Goal: Task Accomplishment & Management: Use online tool/utility

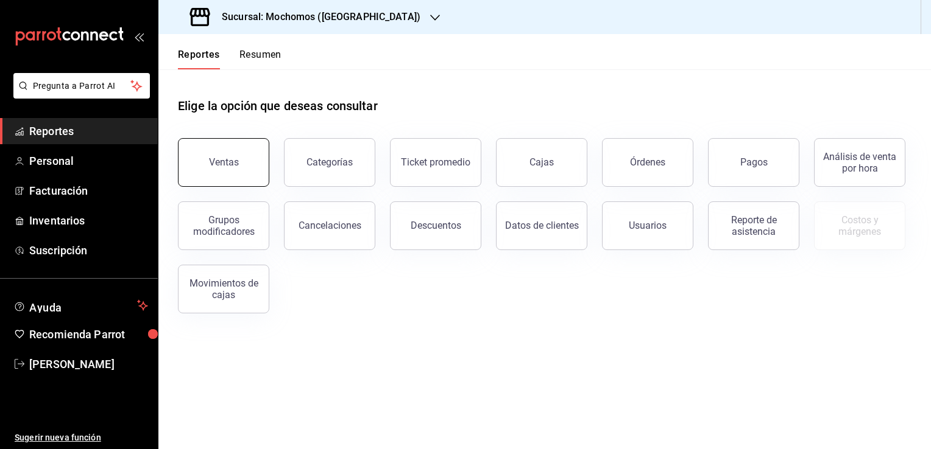
click at [219, 160] on div "Ventas" at bounding box center [224, 163] width 30 height 12
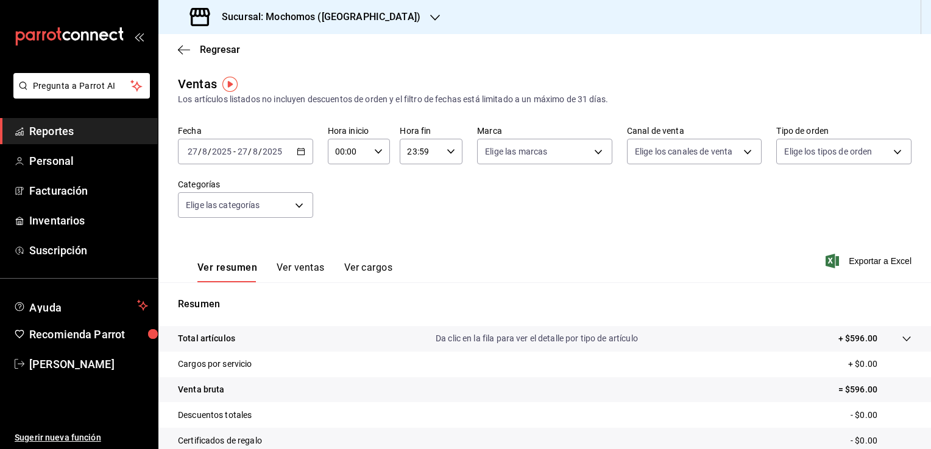
click at [297, 154] on icon "button" at bounding box center [301, 151] width 9 height 9
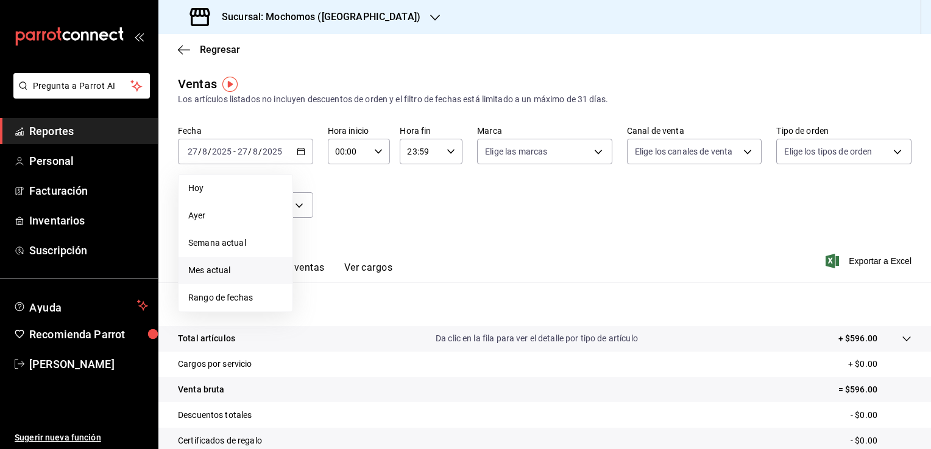
click at [233, 273] on span "Mes actual" at bounding box center [235, 270] width 94 height 13
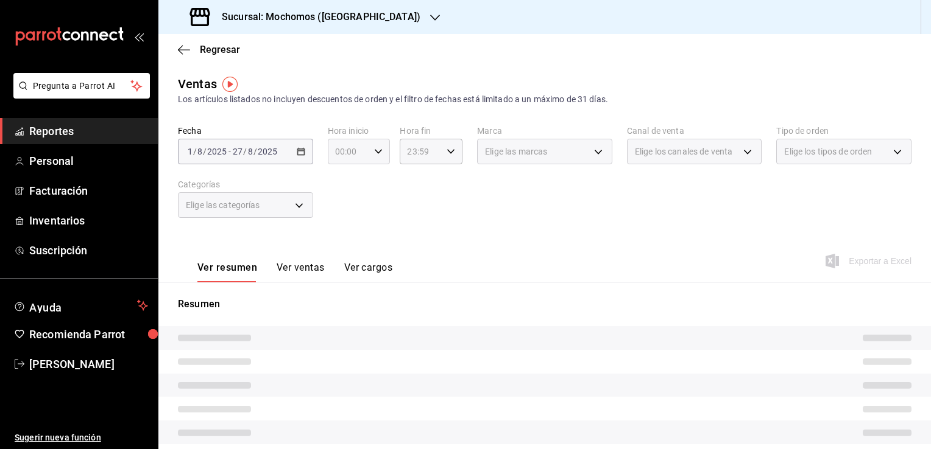
click at [375, 152] on \(Stroke\) "button" at bounding box center [378, 151] width 7 height 4
click at [338, 245] on span "02" at bounding box center [342, 241] width 12 height 10
type input "02:00"
click at [338, 245] on button "06" at bounding box center [341, 236] width 26 height 24
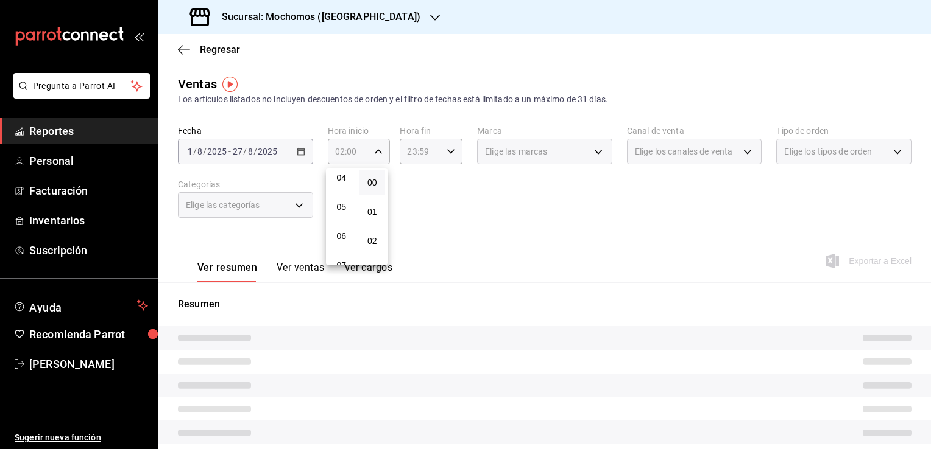
type input "06:00"
click at [476, 232] on div at bounding box center [465, 224] width 931 height 449
click at [451, 154] on icon "button" at bounding box center [450, 151] width 9 height 9
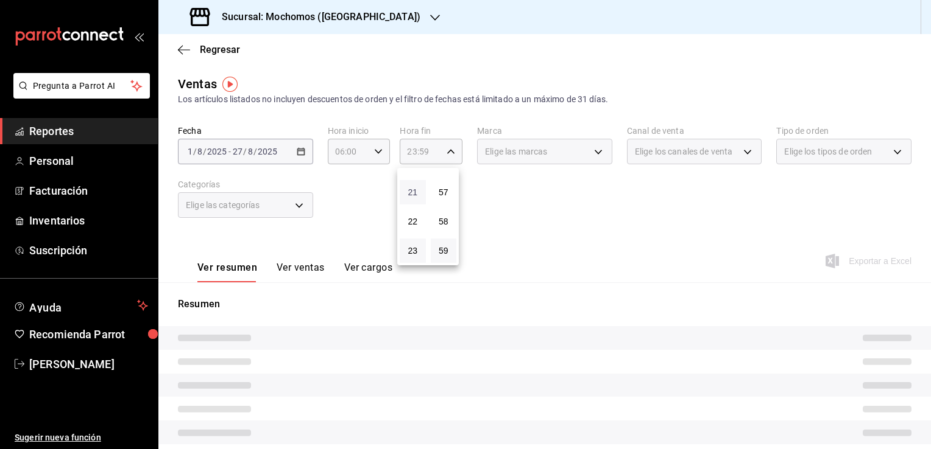
click at [417, 188] on span "21" at bounding box center [413, 193] width 12 height 10
type input "21:59"
click at [412, 171] on span "06" at bounding box center [413, 169] width 12 height 10
type input "06:59"
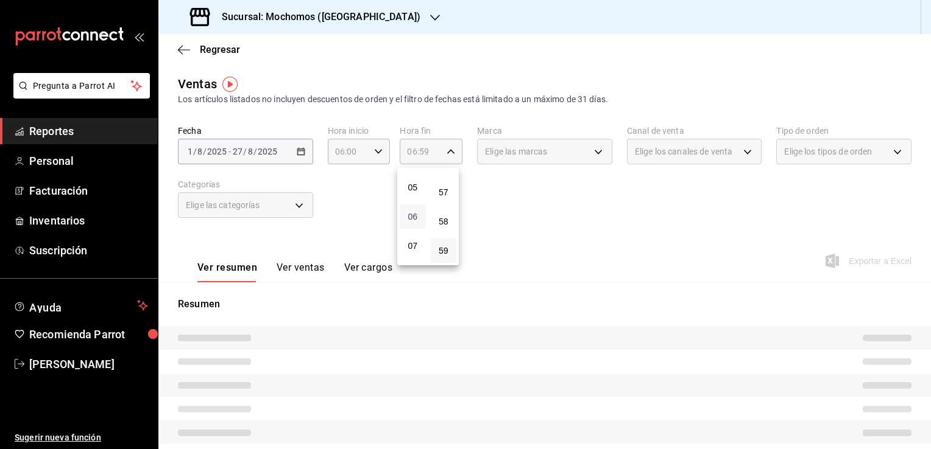
scroll to position [141, 0]
click at [412, 191] on span "05" at bounding box center [413, 188] width 12 height 10
type input "05:59"
click at [519, 213] on div at bounding box center [465, 224] width 931 height 449
click at [593, 151] on div "Elige las marcas" at bounding box center [544, 152] width 135 height 26
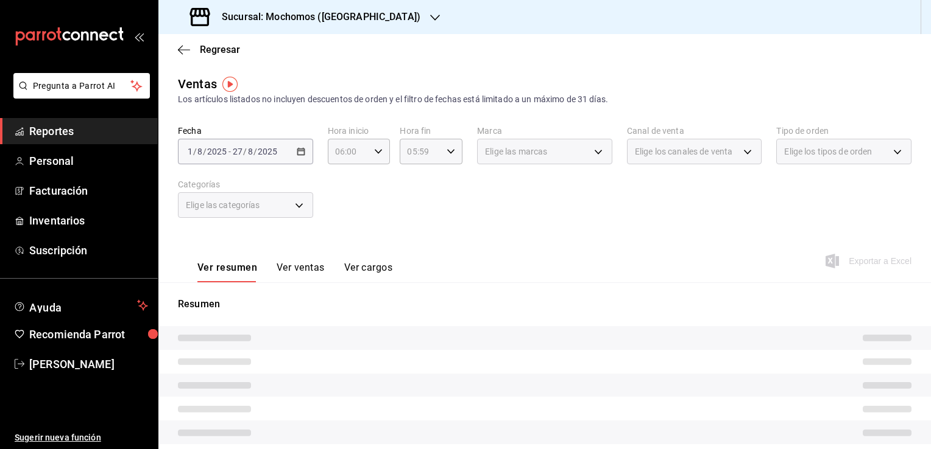
click at [593, 151] on div "Elige las marcas" at bounding box center [544, 152] width 135 height 26
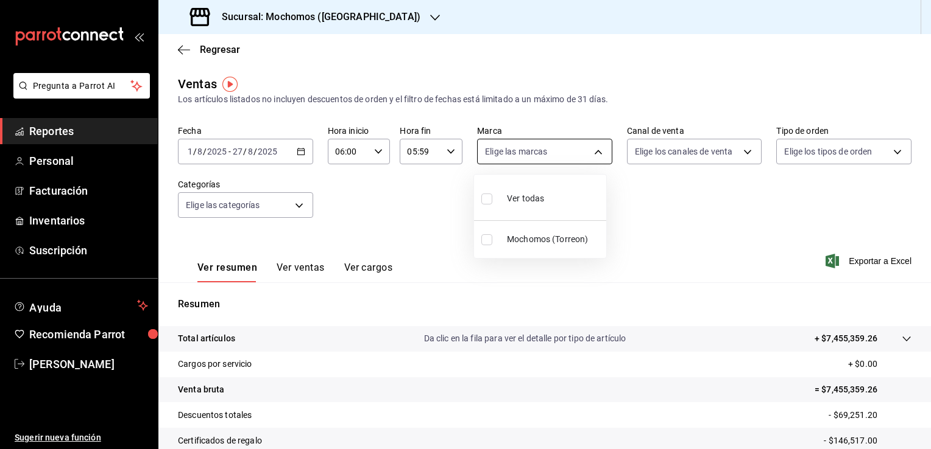
click at [592, 150] on body "Pregunta a Parrot AI Reportes Personal Facturación Inventarios Suscripción Ayud…" at bounding box center [465, 224] width 931 height 449
click at [523, 201] on span "Ver todas" at bounding box center [525, 198] width 37 height 13
type input "c8544d00-0077-49dd-9e07-f6fffff65e49"
checkbox input "true"
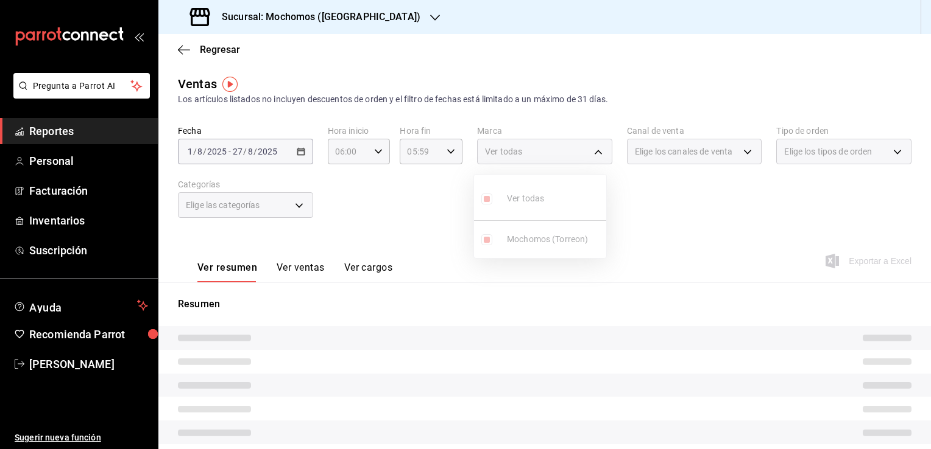
click at [685, 238] on div at bounding box center [465, 224] width 931 height 449
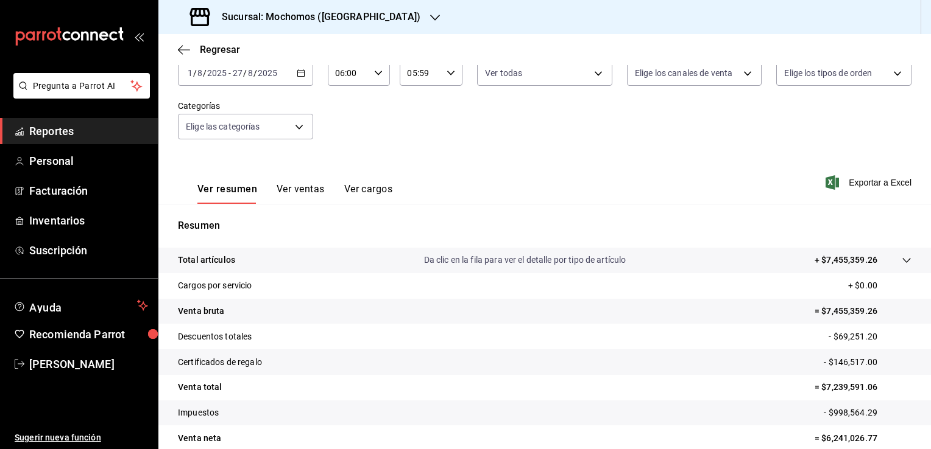
scroll to position [78, 0]
click at [860, 188] on span "Exportar a Excel" at bounding box center [869, 183] width 83 height 15
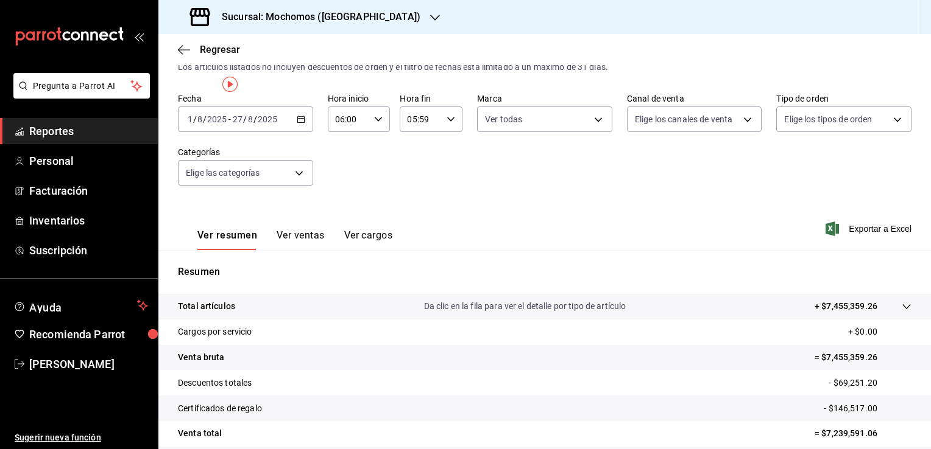
scroll to position [0, 0]
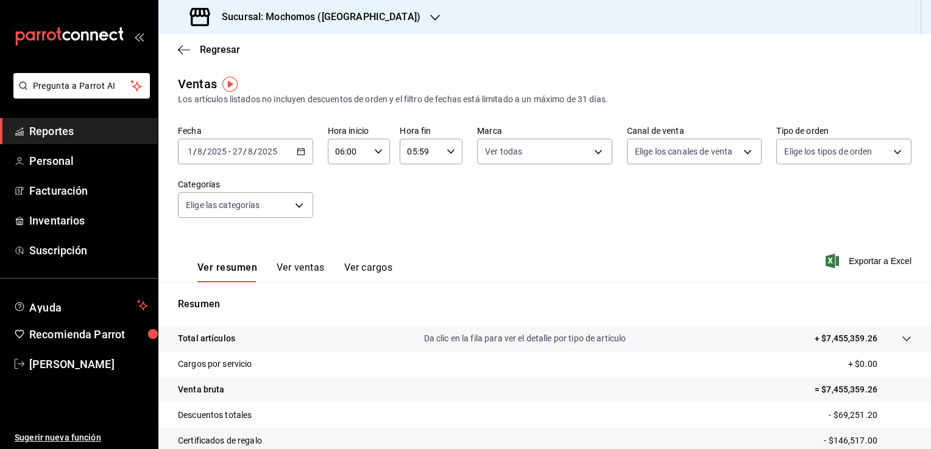
click at [80, 137] on span "Reportes" at bounding box center [88, 131] width 119 height 16
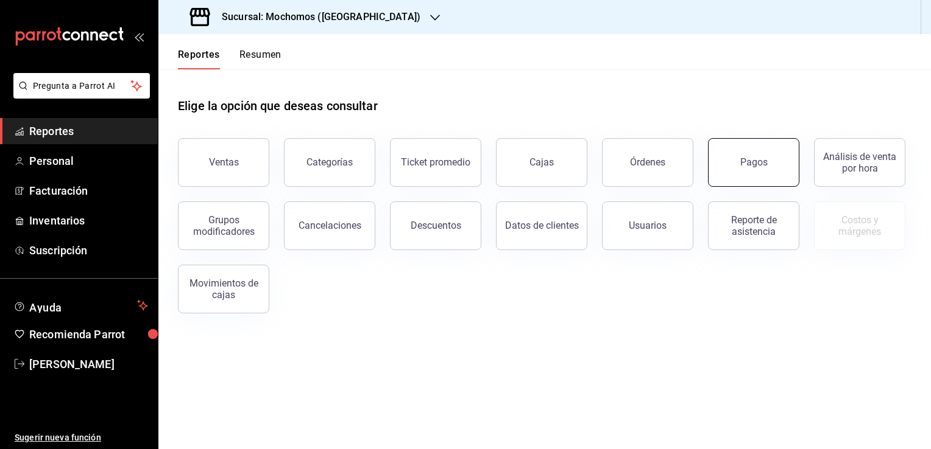
click at [741, 162] on div "Pagos" at bounding box center [753, 163] width 27 height 12
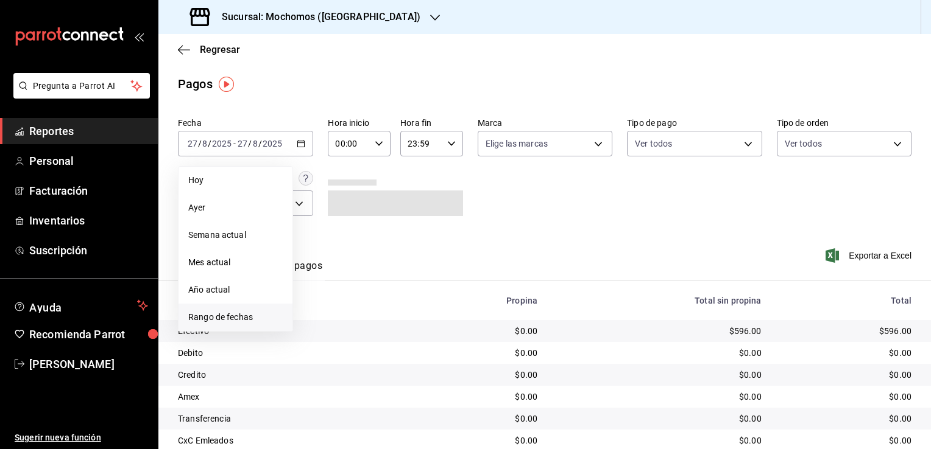
click at [250, 320] on span "Rango de fechas" at bounding box center [235, 317] width 94 height 13
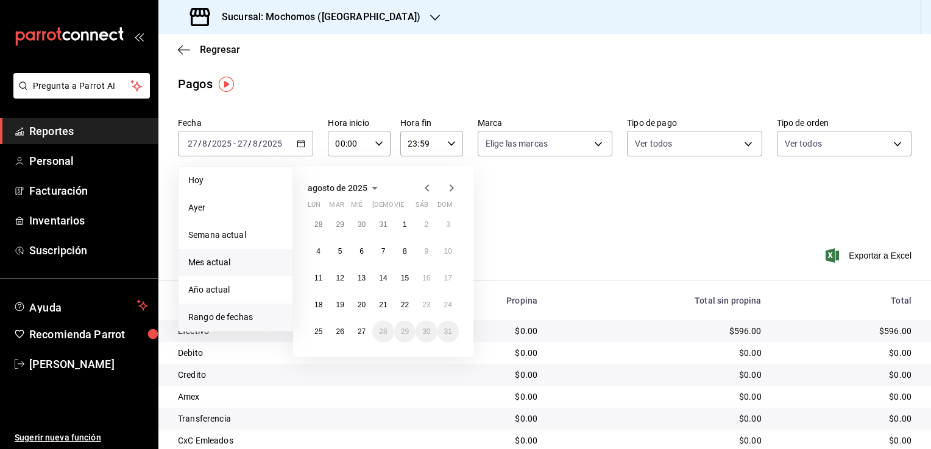
click at [229, 262] on span "Mes actual" at bounding box center [235, 262] width 94 height 13
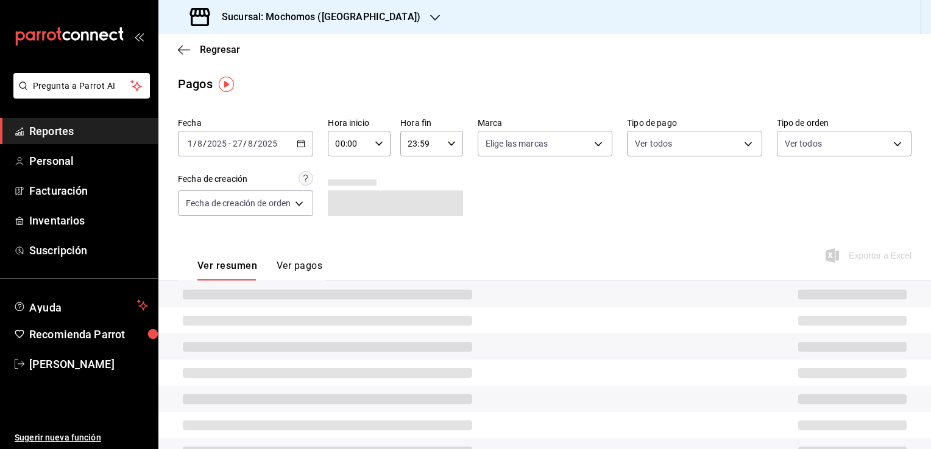
click at [380, 145] on icon "button" at bounding box center [379, 143] width 9 height 9
click at [344, 236] on span "02" at bounding box center [345, 233] width 12 height 10
type input "02:00"
click at [344, 233] on span "06" at bounding box center [345, 228] width 12 height 10
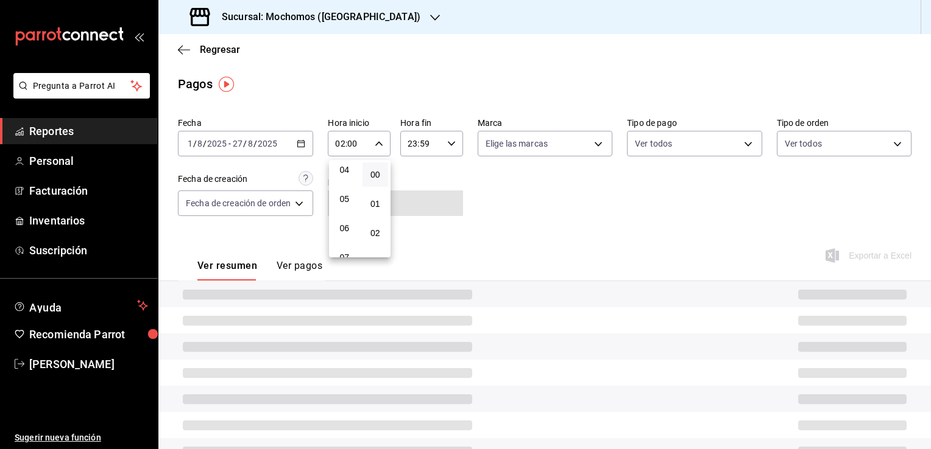
type input "06:00"
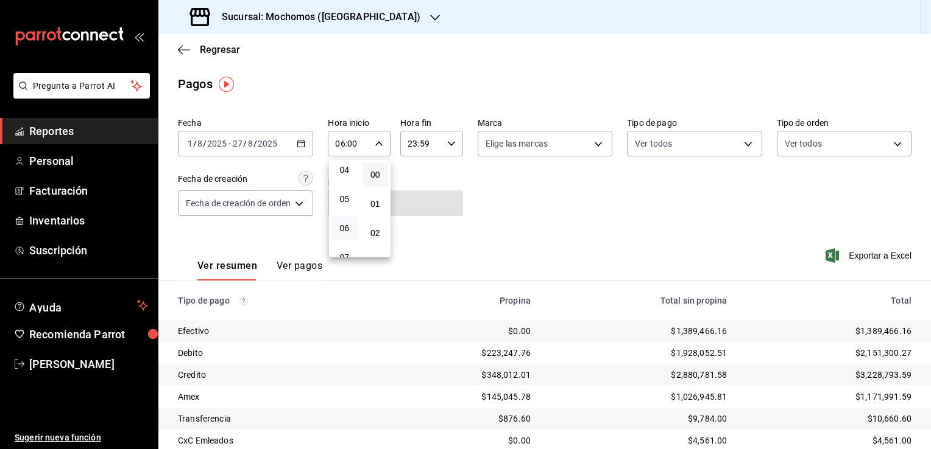
click at [518, 200] on div at bounding box center [465, 224] width 931 height 449
click at [449, 143] on icon "button" at bounding box center [451, 143] width 9 height 9
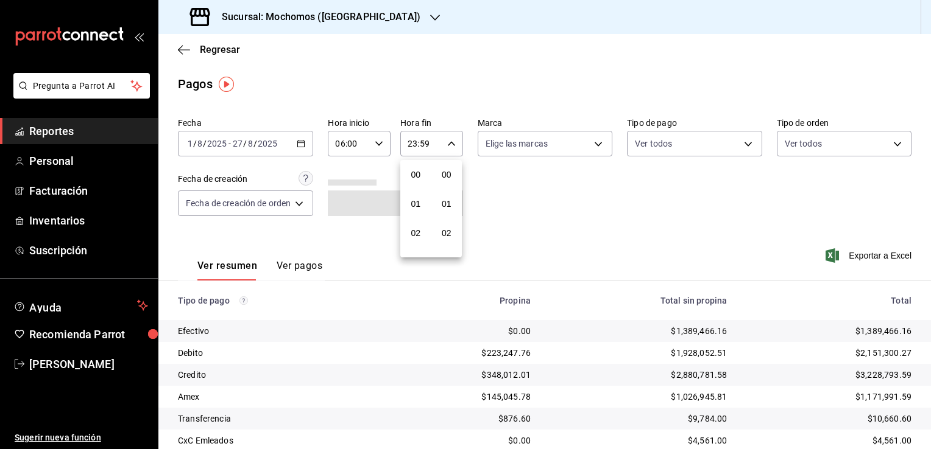
scroll to position [1686, 0]
click at [414, 180] on span "21" at bounding box center [416, 185] width 12 height 10
type input "21:59"
click at [412, 218] on span "05" at bounding box center [416, 217] width 12 height 10
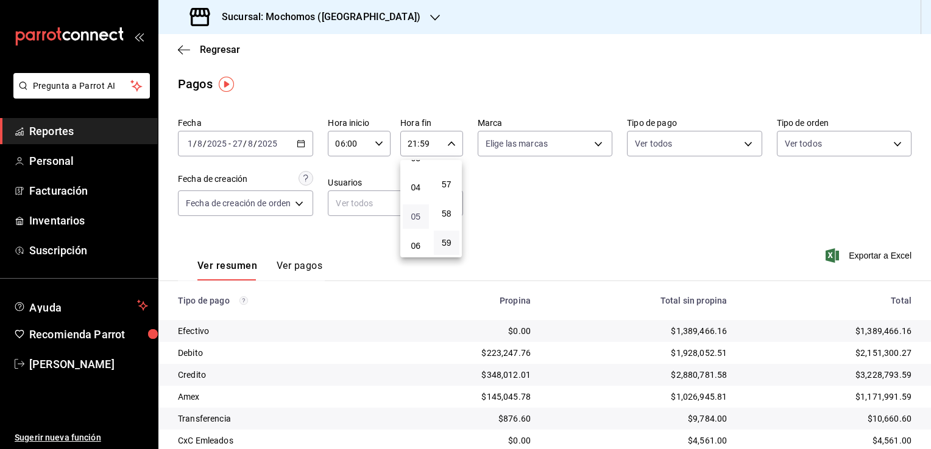
type input "05:59"
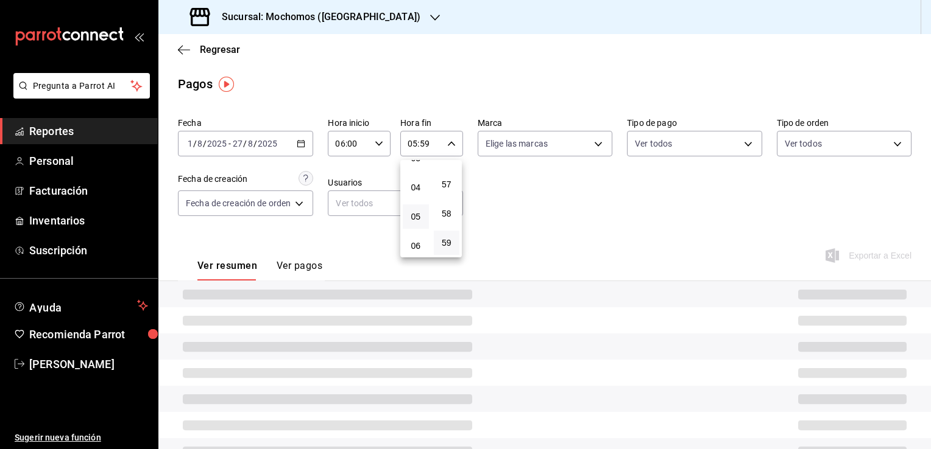
click at [515, 203] on div at bounding box center [465, 224] width 931 height 449
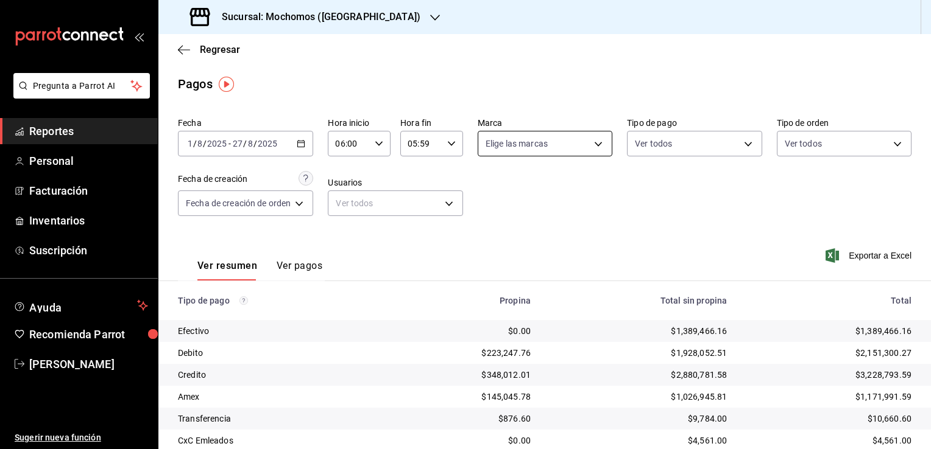
click at [593, 143] on body "Pregunta a Parrot AI Reportes Personal Facturación Inventarios Suscripción Ayud…" at bounding box center [465, 224] width 931 height 449
click at [549, 191] on li "Ver todas" at bounding box center [541, 190] width 131 height 36
type input "c8544d00-0077-49dd-9e07-f6fffff65e49"
checkbox input "true"
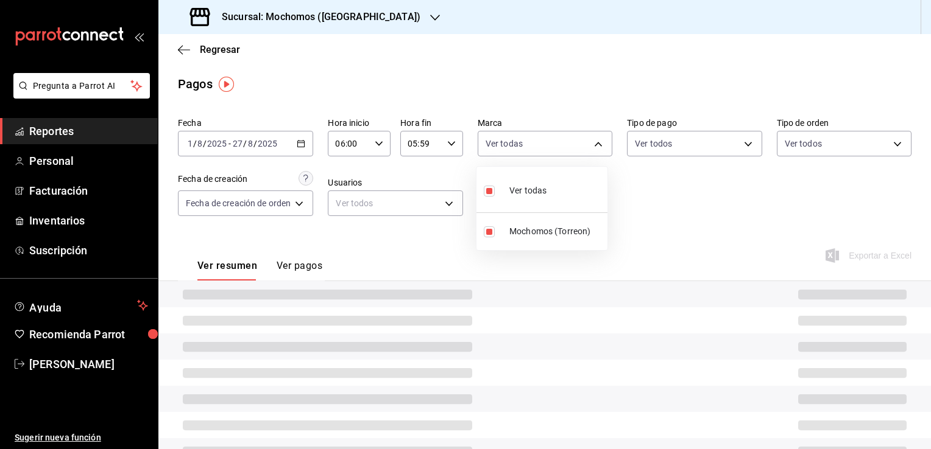
click at [678, 213] on div at bounding box center [465, 224] width 931 height 449
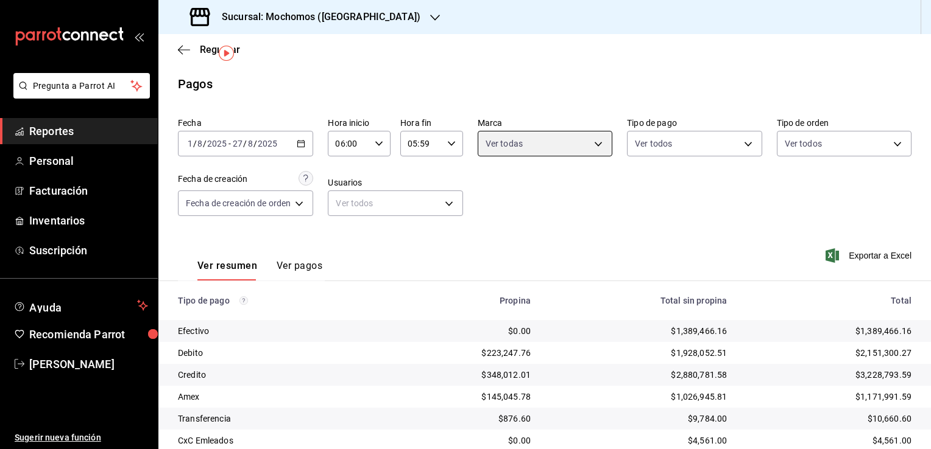
scroll to position [66, 0]
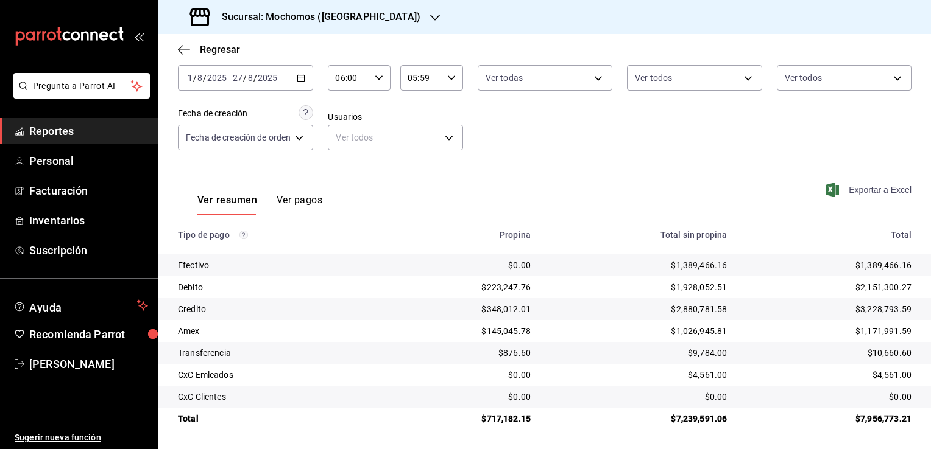
click at [861, 187] on span "Exportar a Excel" at bounding box center [869, 190] width 83 height 15
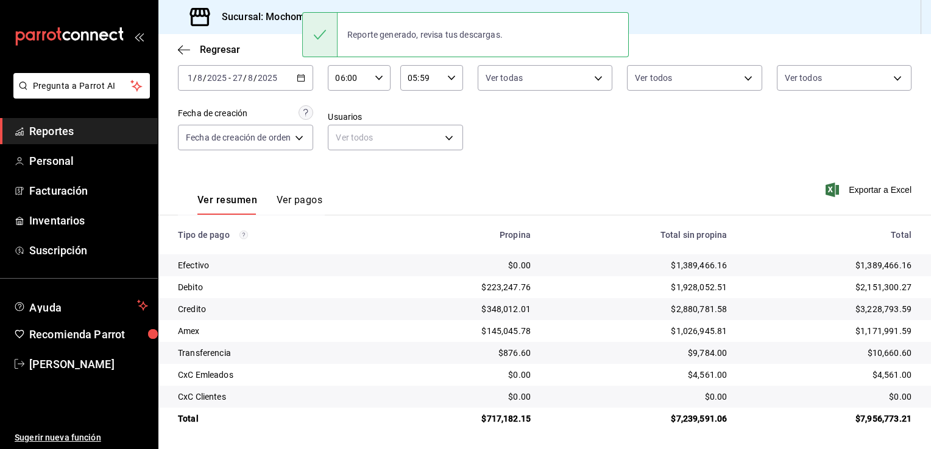
click at [602, 181] on div "Ver resumen Ver pagos Exportar a Excel" at bounding box center [544, 197] width 772 height 65
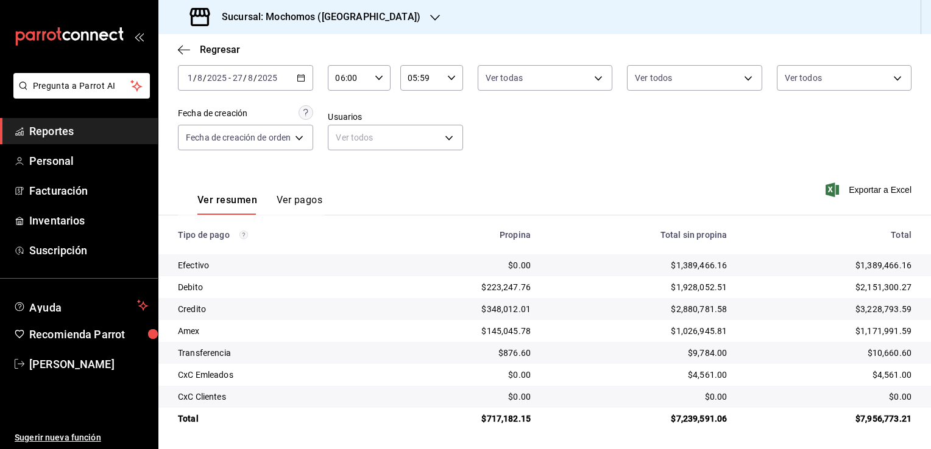
click at [104, 131] on span "Reportes" at bounding box center [88, 131] width 119 height 16
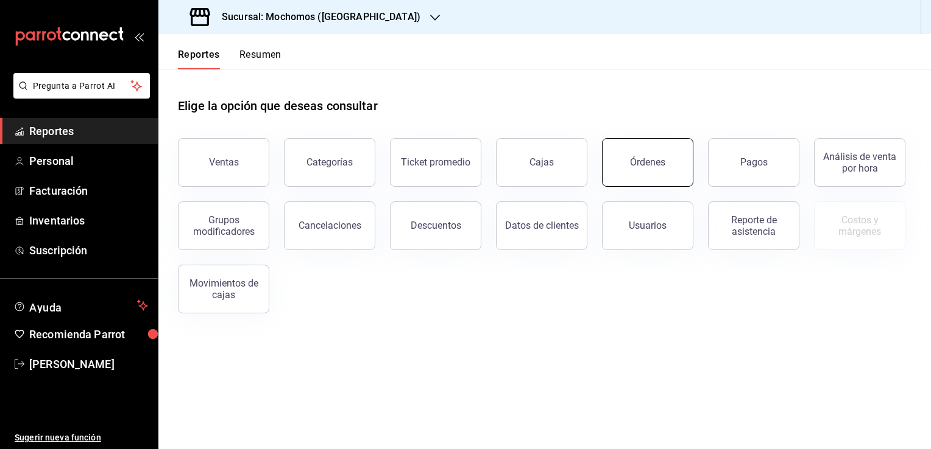
click at [636, 154] on button "Órdenes" at bounding box center [647, 162] width 91 height 49
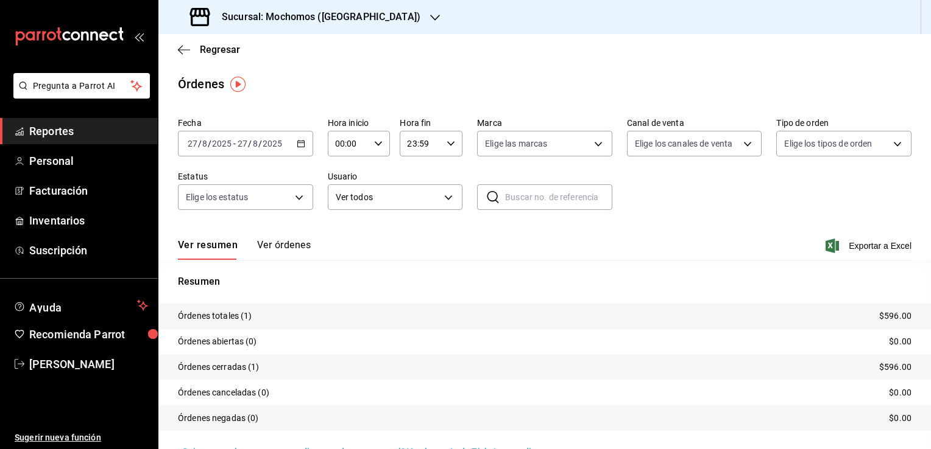
click at [298, 145] on icon "button" at bounding box center [301, 143] width 9 height 9
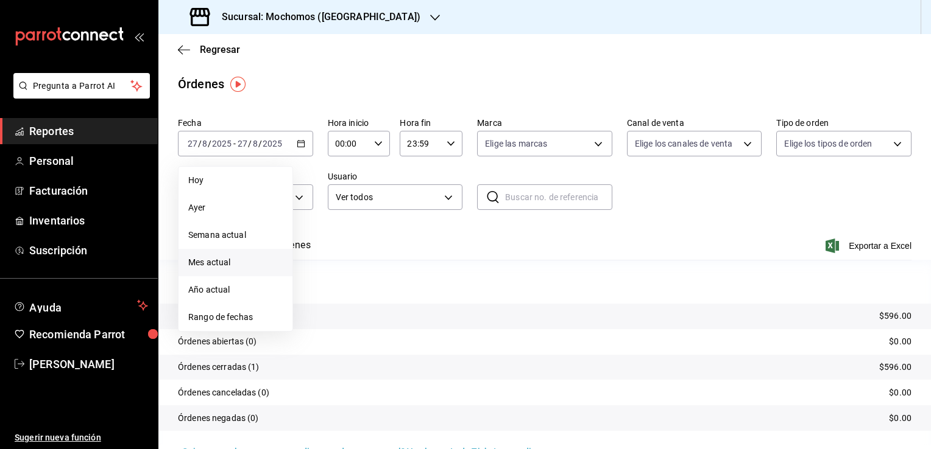
click at [239, 262] on span "Mes actual" at bounding box center [235, 262] width 94 height 13
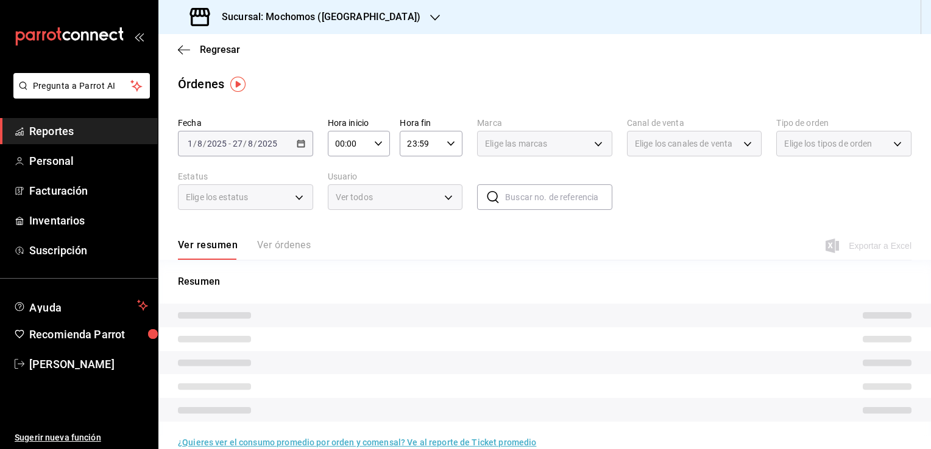
click at [375, 144] on \(Stroke\) "button" at bounding box center [378, 143] width 7 height 4
click at [340, 234] on span "02" at bounding box center [342, 233] width 12 height 10
type input "02:00"
click at [342, 228] on span "06" at bounding box center [342, 228] width 12 height 10
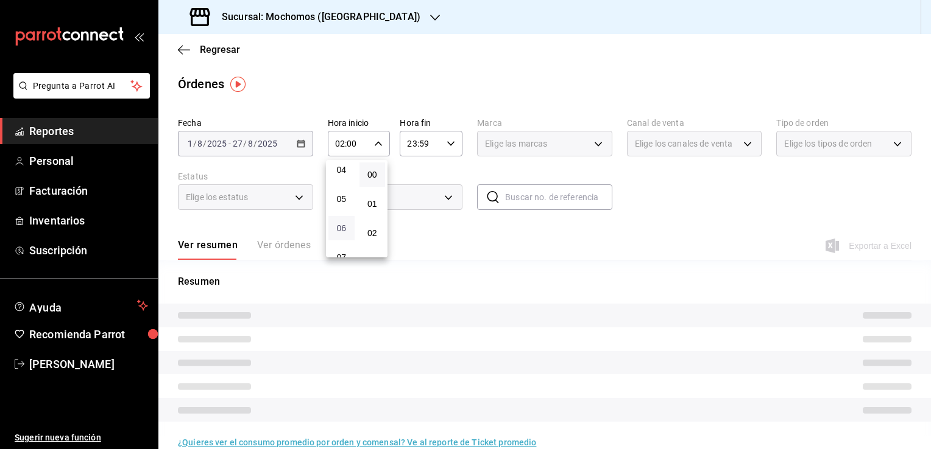
type input "06:00"
click at [426, 233] on div at bounding box center [465, 224] width 931 height 449
click at [446, 142] on icon "button" at bounding box center [450, 143] width 9 height 9
click at [413, 184] on span "21" at bounding box center [413, 185] width 12 height 10
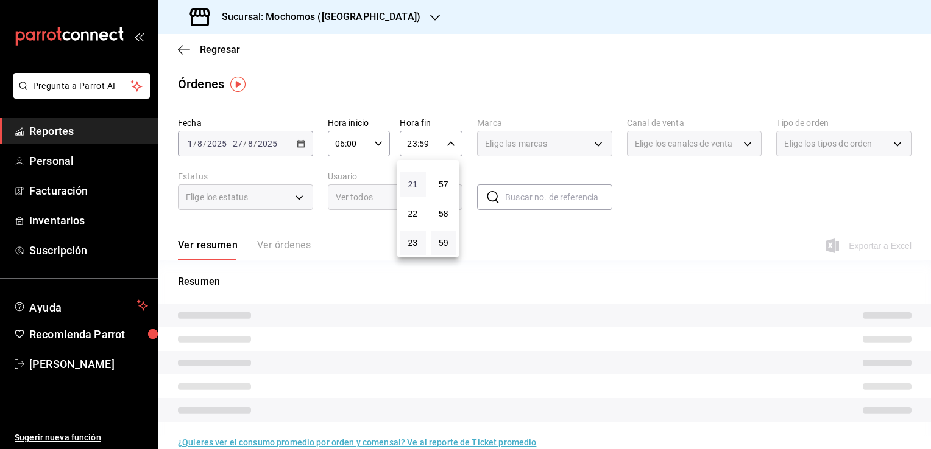
type input "21:59"
click at [410, 220] on span "05" at bounding box center [413, 217] width 12 height 10
type input "05:59"
click at [514, 239] on div at bounding box center [465, 224] width 931 height 449
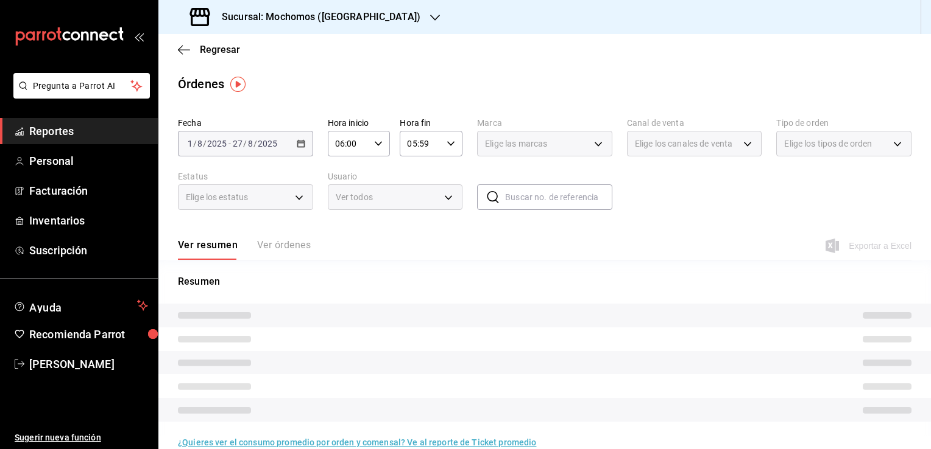
click at [590, 143] on div "Elige las marcas" at bounding box center [544, 144] width 135 height 26
click at [592, 143] on div "Elige las marcas" at bounding box center [544, 144] width 135 height 26
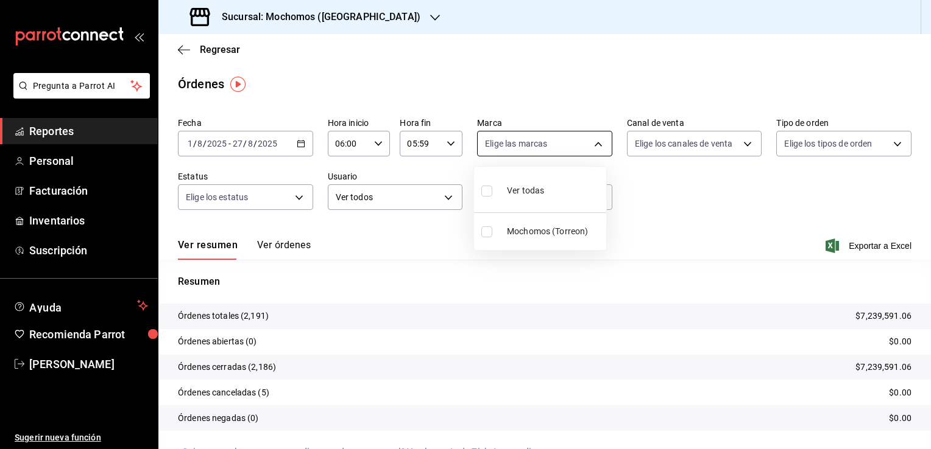
click at [592, 143] on body "Pregunta a Parrot AI Reportes Personal Facturación Inventarios Suscripción Ayud…" at bounding box center [465, 224] width 931 height 449
click at [541, 185] on span "Ver todas" at bounding box center [525, 191] width 37 height 13
type input "c8544d00-0077-49dd-9e07-f6fffff65e49"
checkbox input "true"
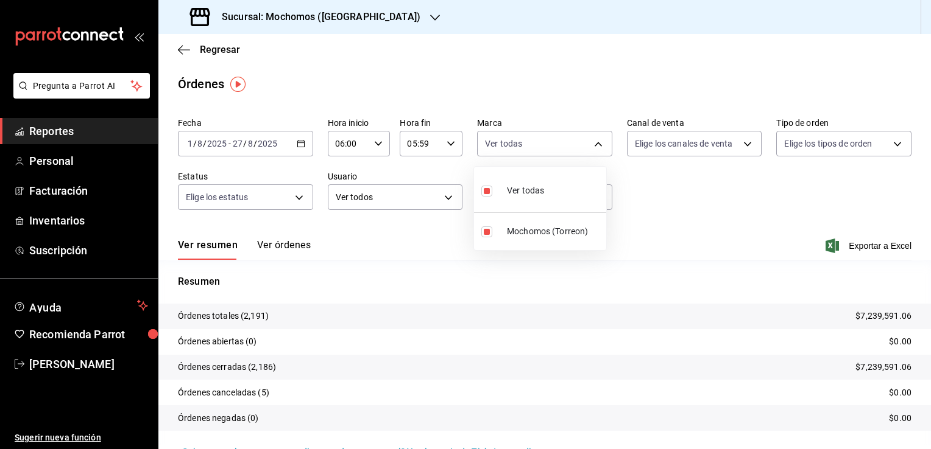
click at [866, 246] on div at bounding box center [465, 224] width 931 height 449
click at [853, 247] on span "Exportar a Excel" at bounding box center [869, 246] width 83 height 15
click at [124, 127] on span "Reportes" at bounding box center [88, 131] width 119 height 16
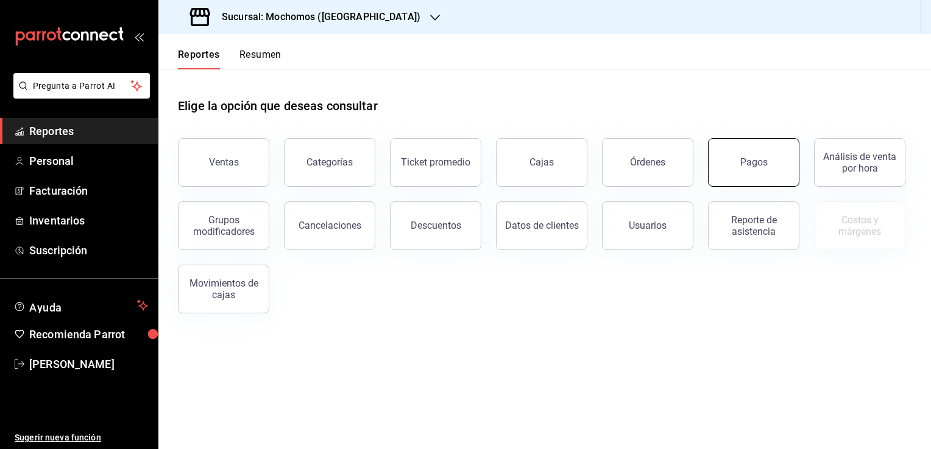
click at [744, 164] on div "Pagos" at bounding box center [753, 163] width 27 height 12
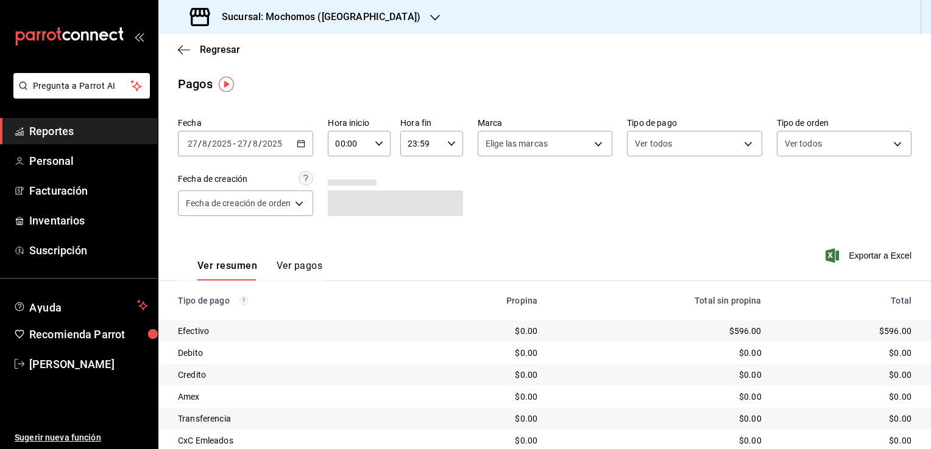
click at [297, 144] on div "[DATE] [DATE] - [DATE] [DATE]" at bounding box center [245, 144] width 135 height 26
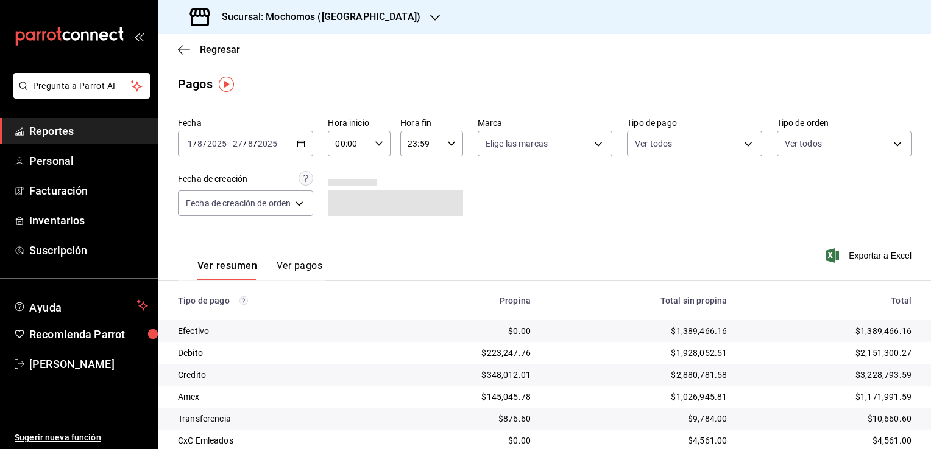
click at [379, 145] on \(Stroke\) "button" at bounding box center [378, 143] width 7 height 4
click at [341, 233] on span "02" at bounding box center [345, 233] width 12 height 10
type input "02:00"
click at [342, 185] on span "06" at bounding box center [345, 180] width 12 height 10
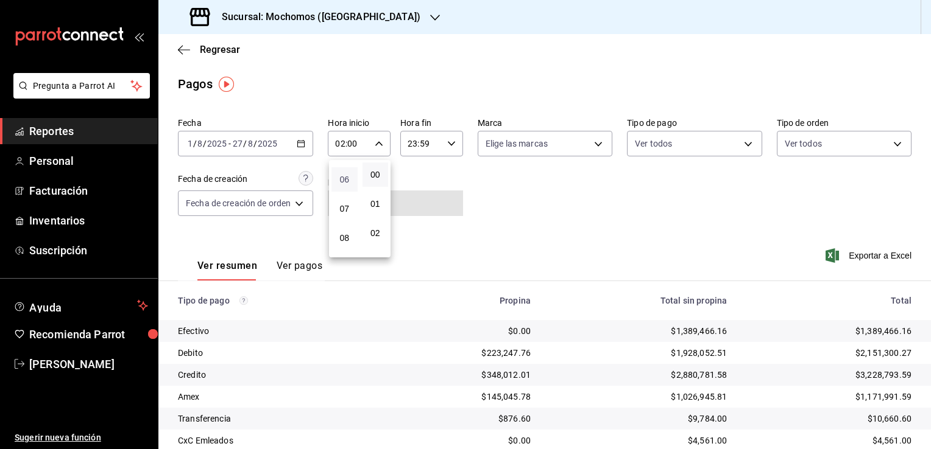
type input "06:00"
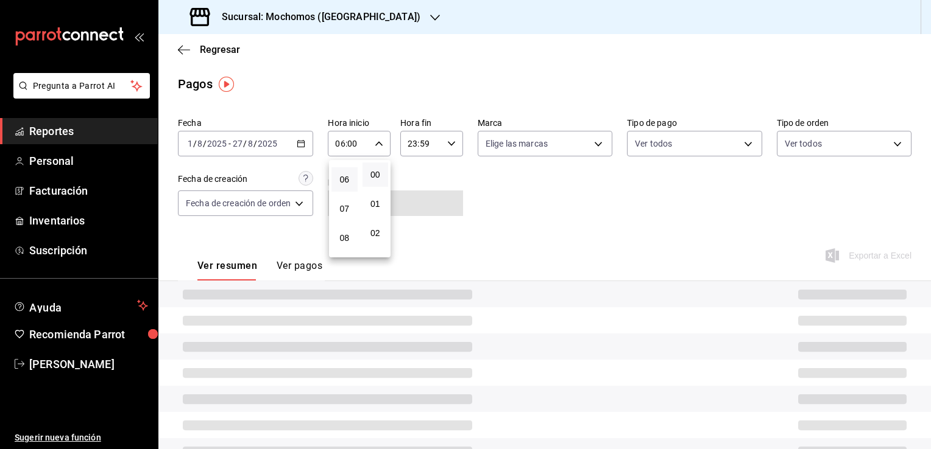
click at [485, 191] on div at bounding box center [465, 224] width 931 height 449
click at [451, 144] on \(Stroke\) "button" at bounding box center [451, 143] width 7 height 4
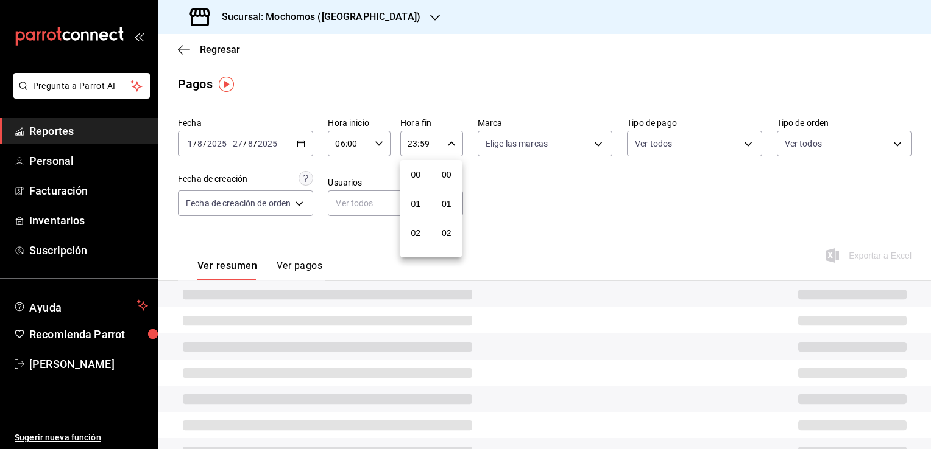
scroll to position [1686, 0]
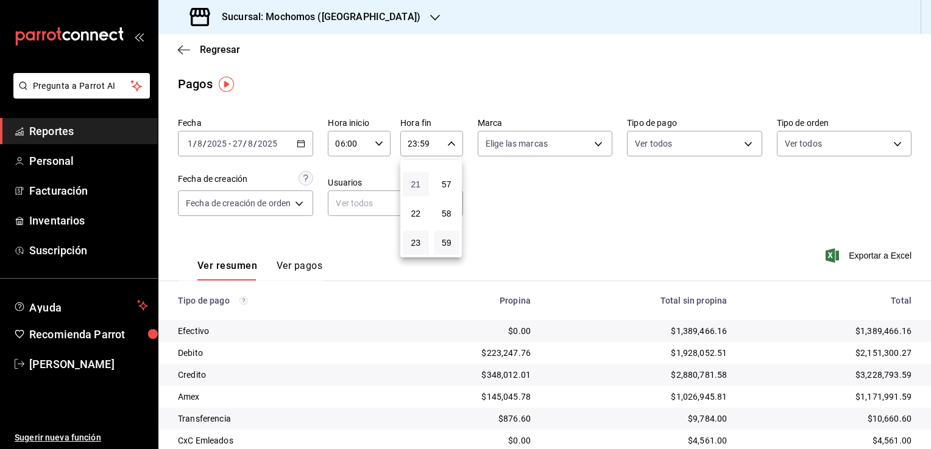
click at [411, 182] on span "21" at bounding box center [416, 185] width 12 height 10
type input "21:59"
click at [412, 216] on span "05" at bounding box center [416, 217] width 12 height 10
type input "05:59"
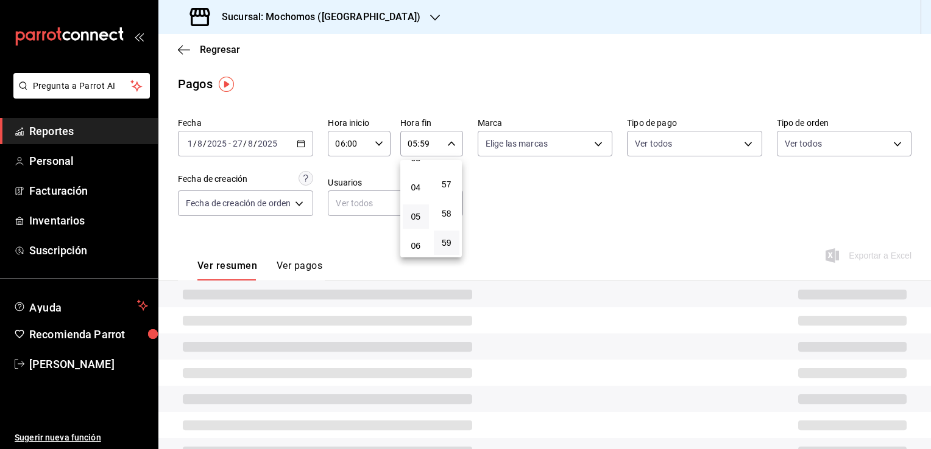
click at [523, 216] on div at bounding box center [465, 224] width 931 height 449
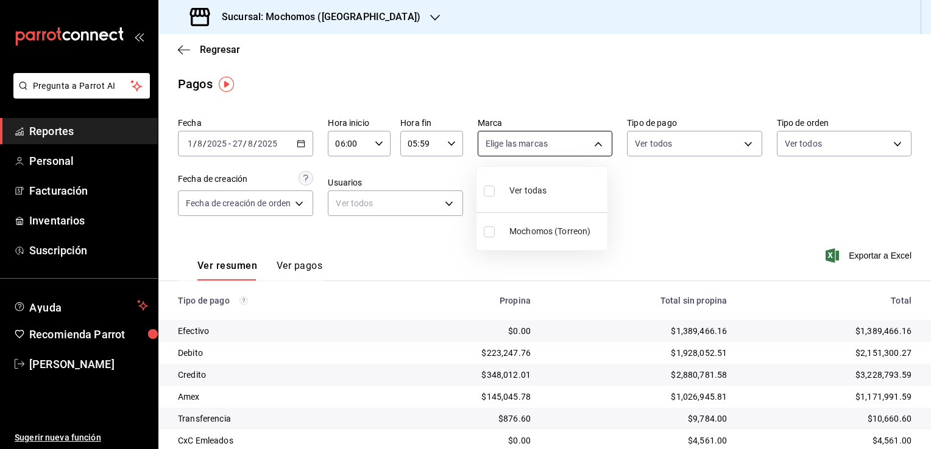
click at [597, 143] on body "Pregunta a Parrot AI Reportes Personal Facturación Inventarios Suscripción Ayud…" at bounding box center [465, 224] width 931 height 449
click at [543, 187] on span "Ver todas" at bounding box center [527, 191] width 37 height 13
type input "c8544d00-0077-49dd-9e07-f6fffff65e49"
checkbox input "true"
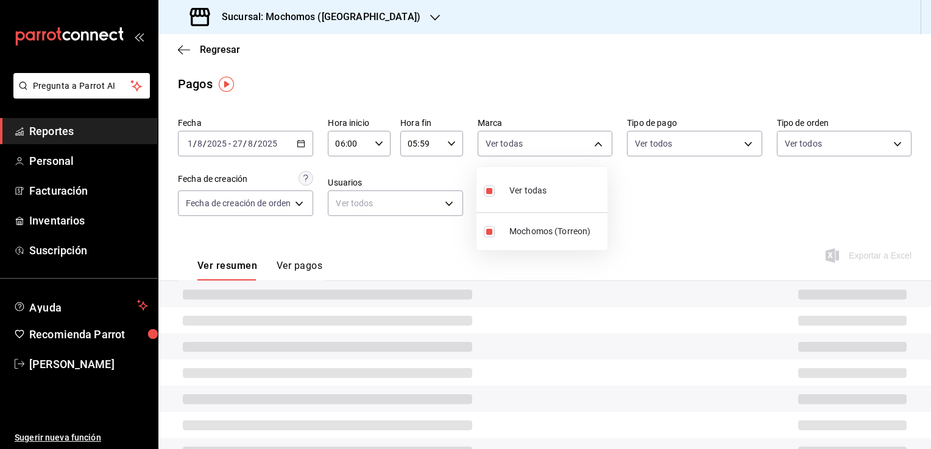
click at [673, 202] on div at bounding box center [465, 224] width 931 height 449
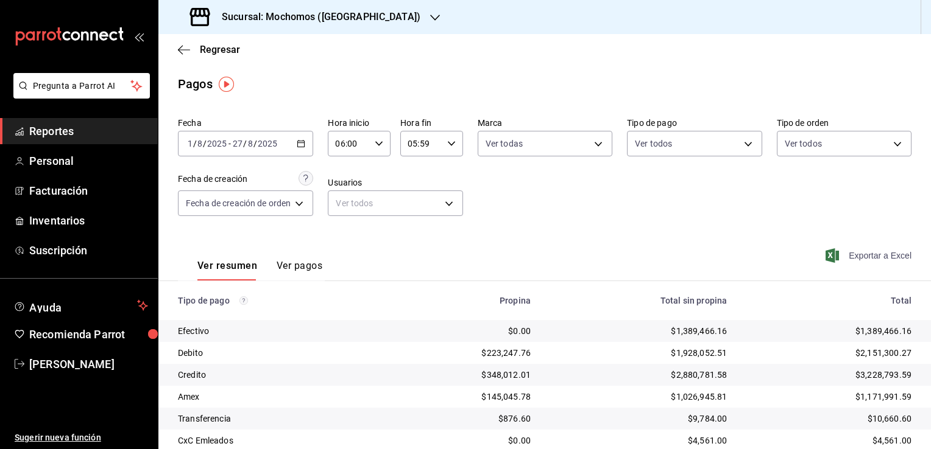
click at [850, 257] on span "Exportar a Excel" at bounding box center [869, 255] width 83 height 15
click at [608, 222] on div "Fecha [DATE] [DATE] - [DATE] [DATE] Hora inicio 06:00 Hora inicio Hora fin 05:5…" at bounding box center [544, 172] width 733 height 118
click at [74, 130] on span "Reportes" at bounding box center [88, 131] width 119 height 16
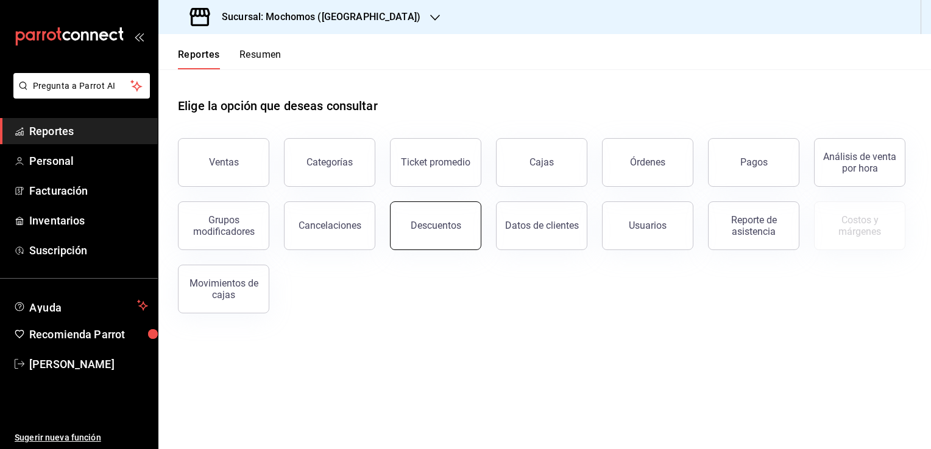
click at [429, 227] on div "Descuentos" at bounding box center [435, 226] width 51 height 12
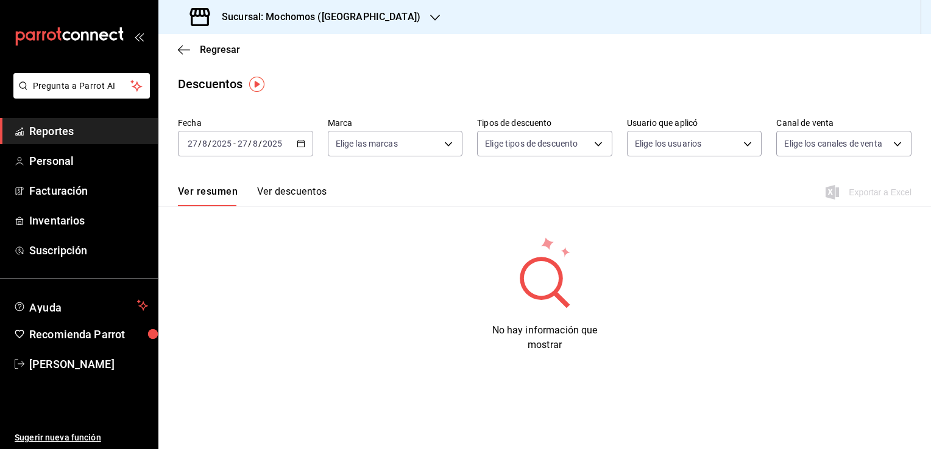
click at [303, 144] on icon "button" at bounding box center [301, 143] width 9 height 9
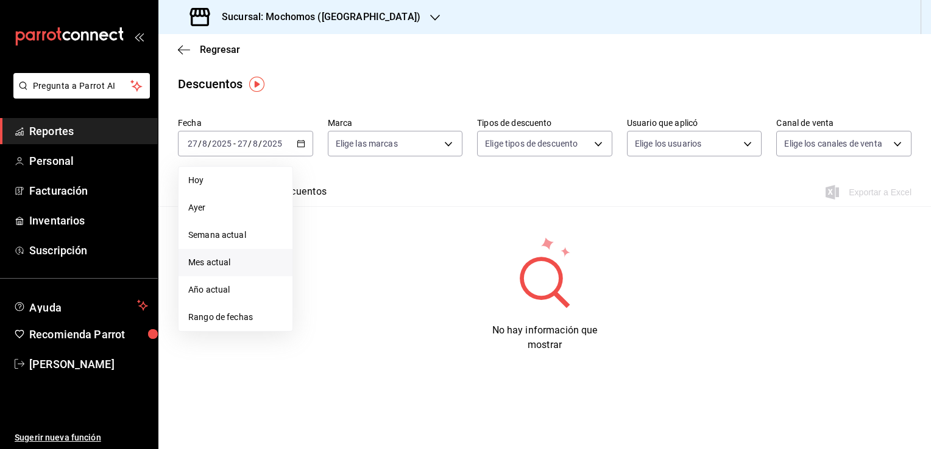
click at [234, 262] on span "Mes actual" at bounding box center [235, 262] width 94 height 13
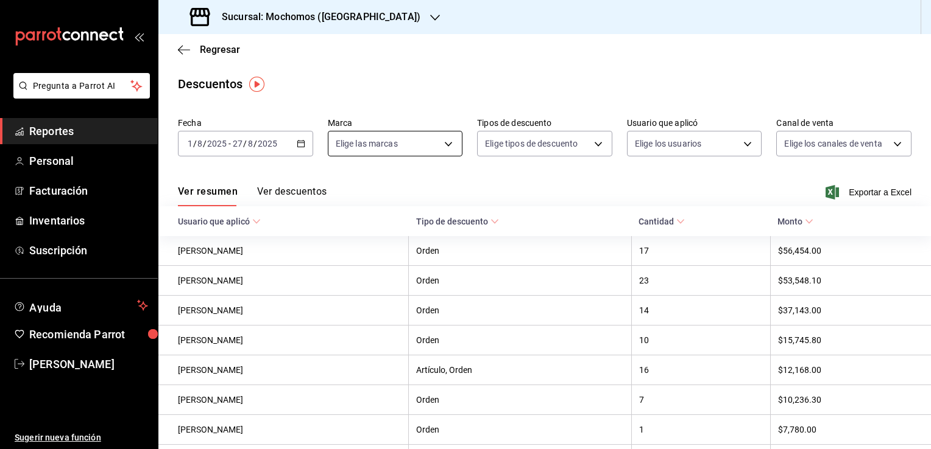
click at [443, 147] on body "Pregunta a Parrot AI Reportes Personal Facturación Inventarios Suscripción Ayud…" at bounding box center [465, 224] width 931 height 449
click at [390, 191] on span "Ver todas" at bounding box center [377, 191] width 37 height 13
type input "c8544d00-0077-49dd-9e07-f6fffff65e49"
checkbox input "true"
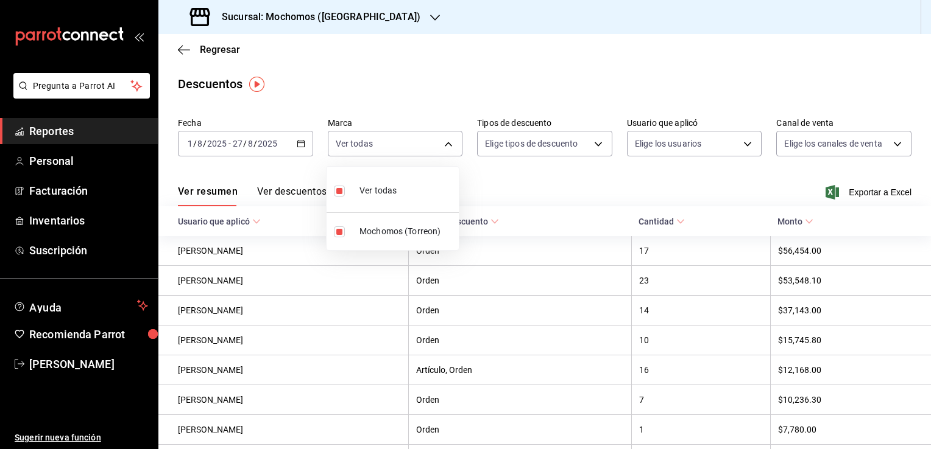
click at [523, 186] on div at bounding box center [465, 224] width 931 height 449
click at [543, 152] on body "Pregunta a Parrot AI Reportes Personal Facturación Inventarios Suscripción Ayud…" at bounding box center [465, 224] width 931 height 449
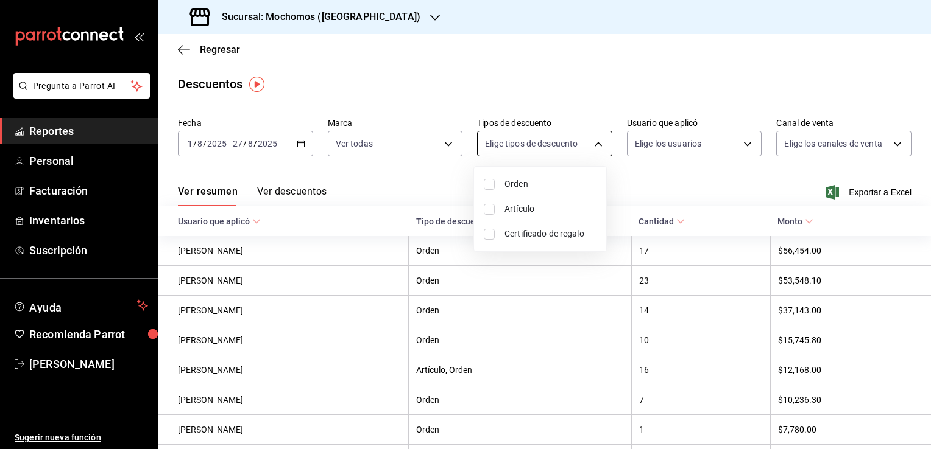
click at [543, 152] on div at bounding box center [465, 224] width 931 height 449
click at [873, 193] on span "Exportar a Excel" at bounding box center [869, 192] width 83 height 15
